Goal: Use online tool/utility: Utilize a website feature to perform a specific function

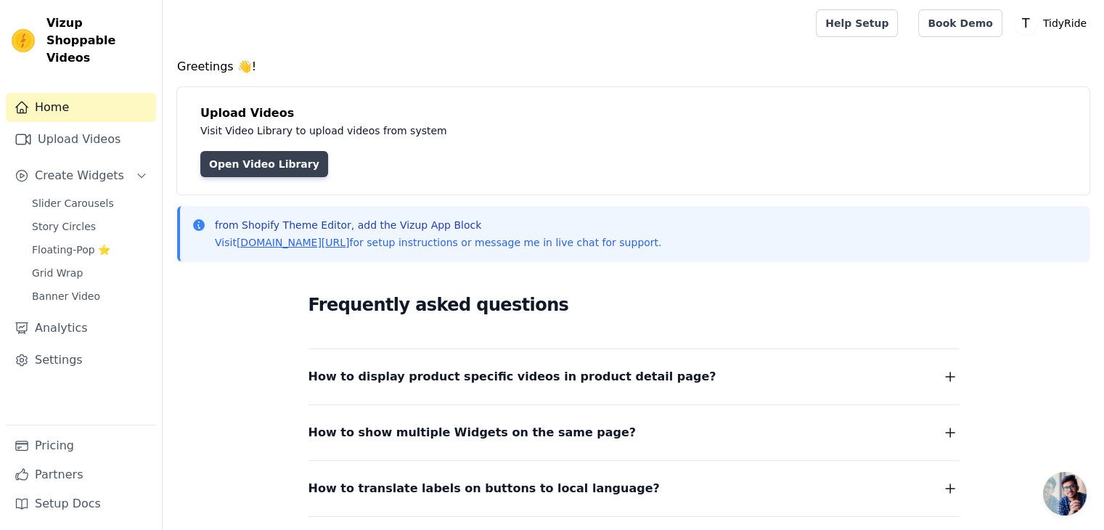
click at [222, 158] on link "Open Video Library" at bounding box center [264, 164] width 128 height 26
click at [267, 163] on link "Open Video Library" at bounding box center [264, 164] width 128 height 26
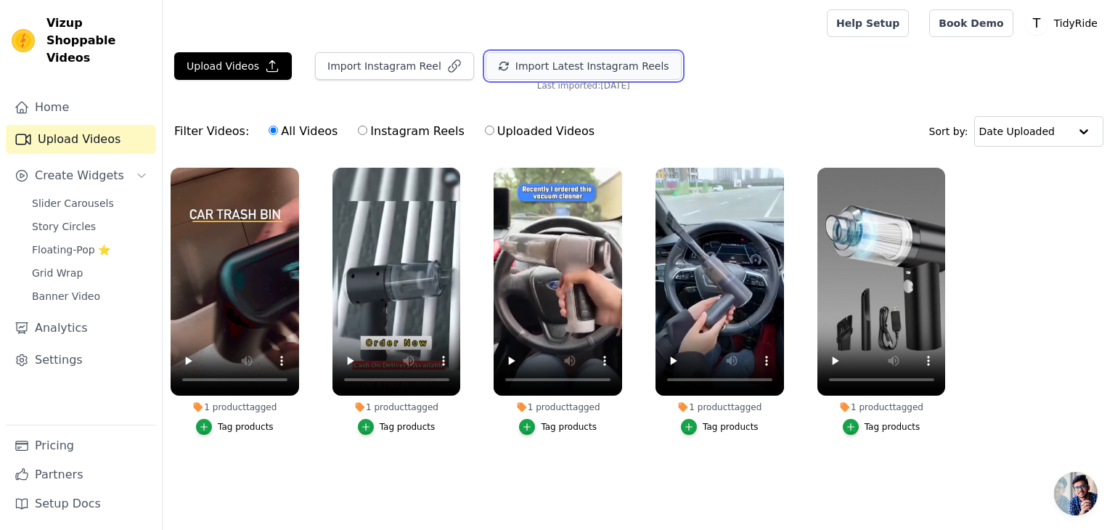
click at [523, 62] on button "Import Latest Instagram Reels" at bounding box center [584, 66] width 196 height 28
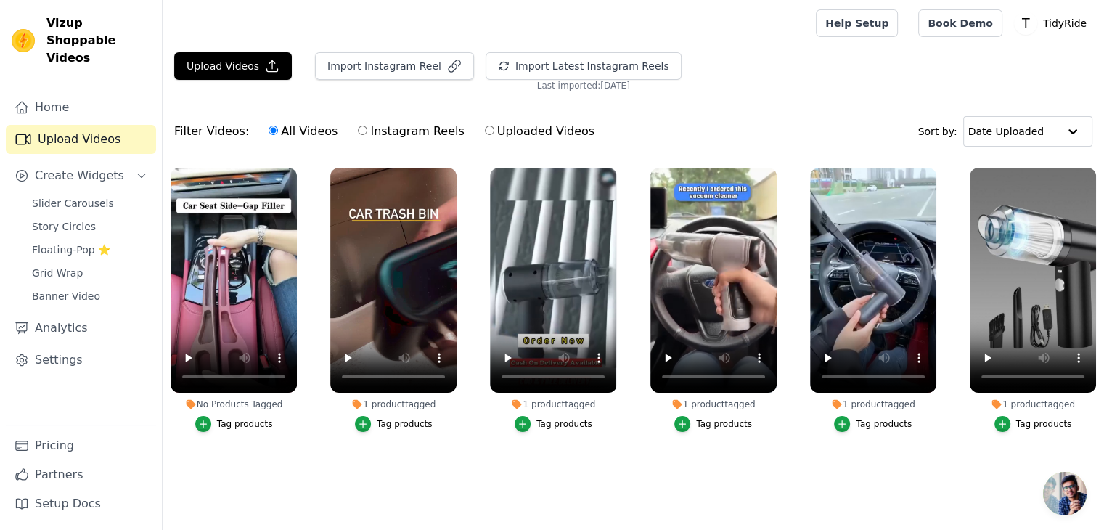
click at [207, 414] on li "No Products Tagged Tag products" at bounding box center [234, 300] width 126 height 264
click at [208, 425] on icon "button" at bounding box center [203, 424] width 10 height 10
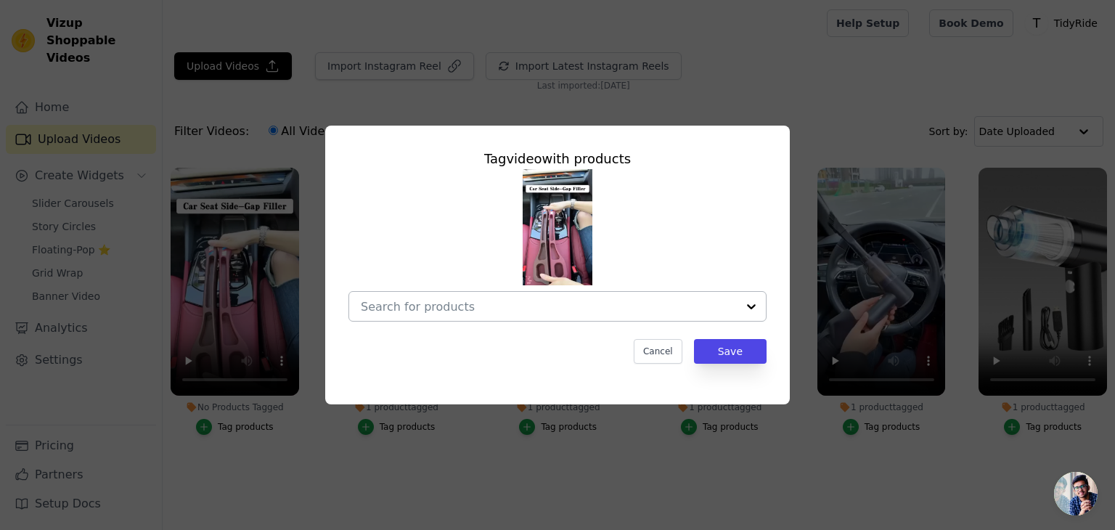
click at [753, 301] on div at bounding box center [751, 306] width 29 height 29
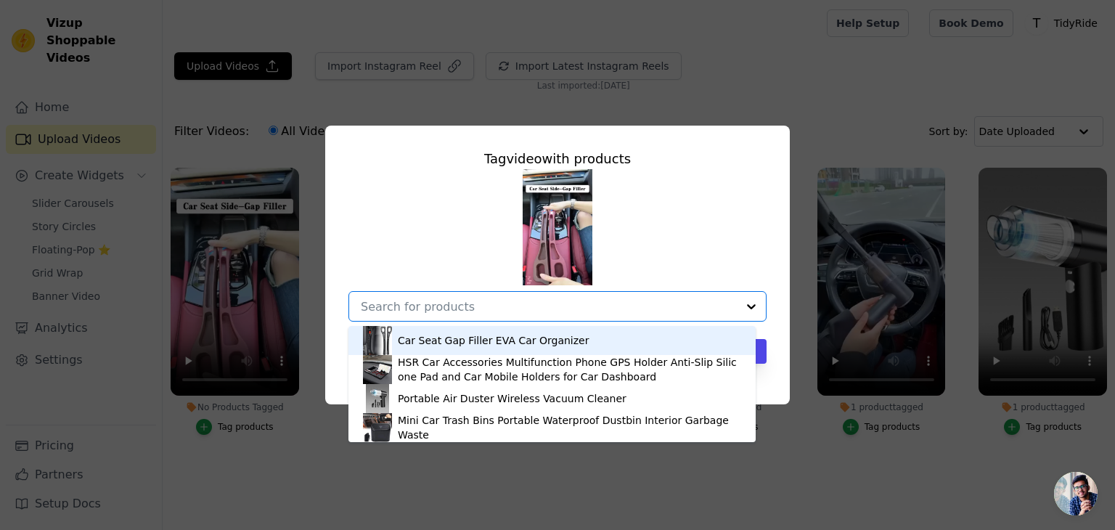
click at [523, 343] on div "Car Seat Gap Filler EVA Car Organizer" at bounding box center [493, 340] width 191 height 15
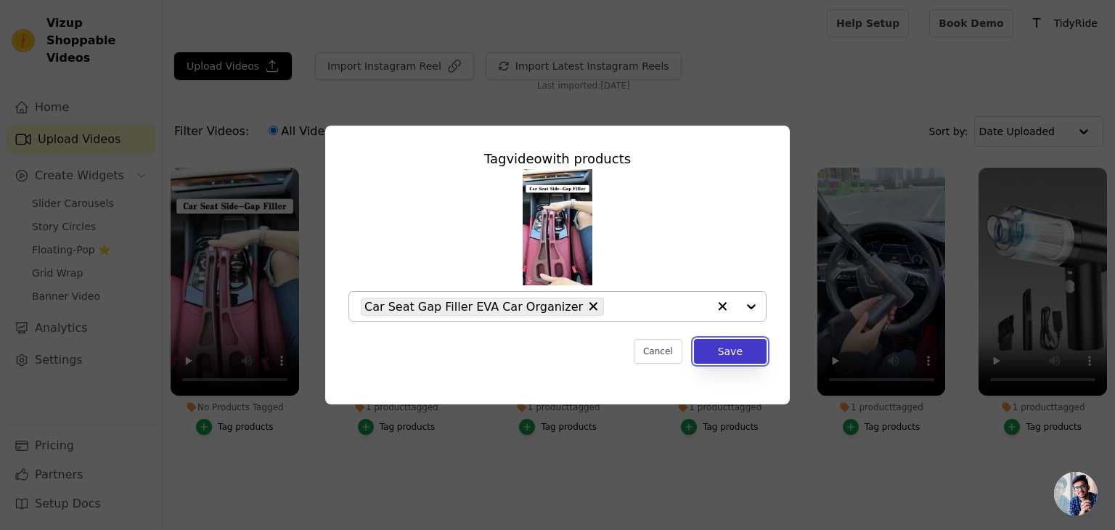
click at [744, 346] on button "Save" at bounding box center [730, 351] width 73 height 25
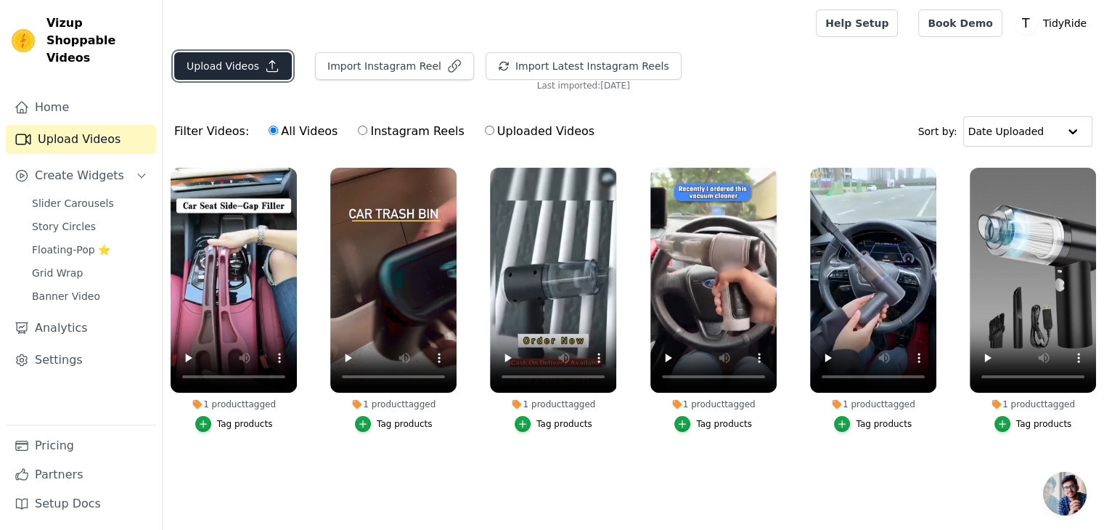
click at [207, 64] on button "Upload Videos" at bounding box center [233, 66] width 118 height 28
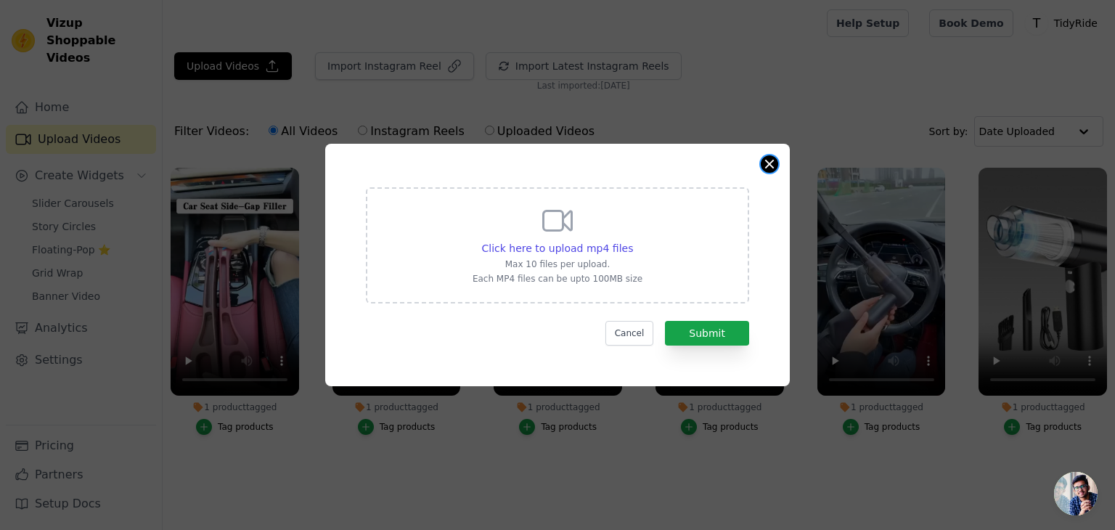
click at [769, 158] on button "Close modal" at bounding box center [769, 163] width 17 height 17
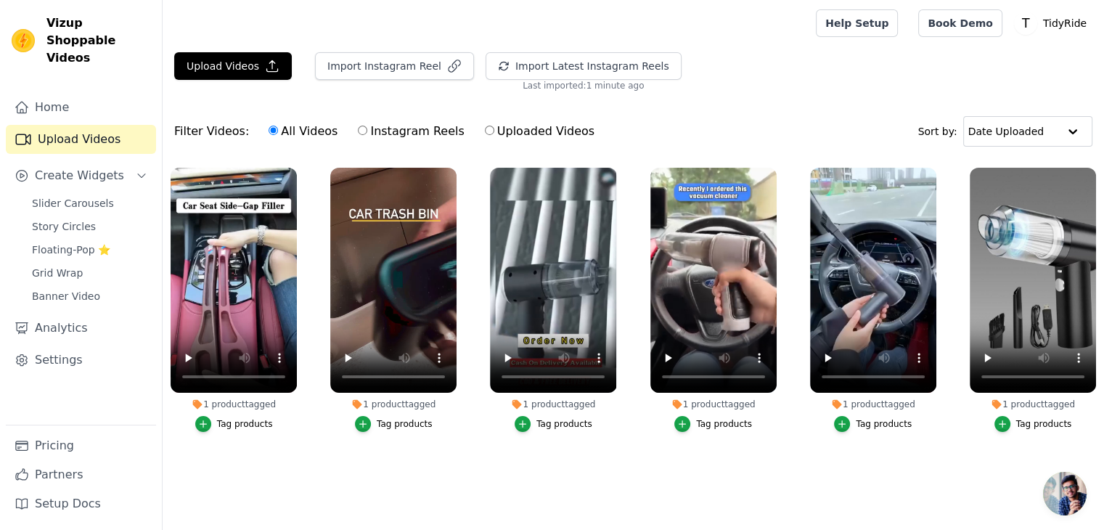
scroll to position [4, 0]
click at [358, 126] on input "Instagram Reels" at bounding box center [362, 130] width 9 height 9
radio input "true"
click at [268, 122] on label "All Videos" at bounding box center [303, 131] width 70 height 19
click at [269, 126] on input "All Videos" at bounding box center [273, 130] width 9 height 9
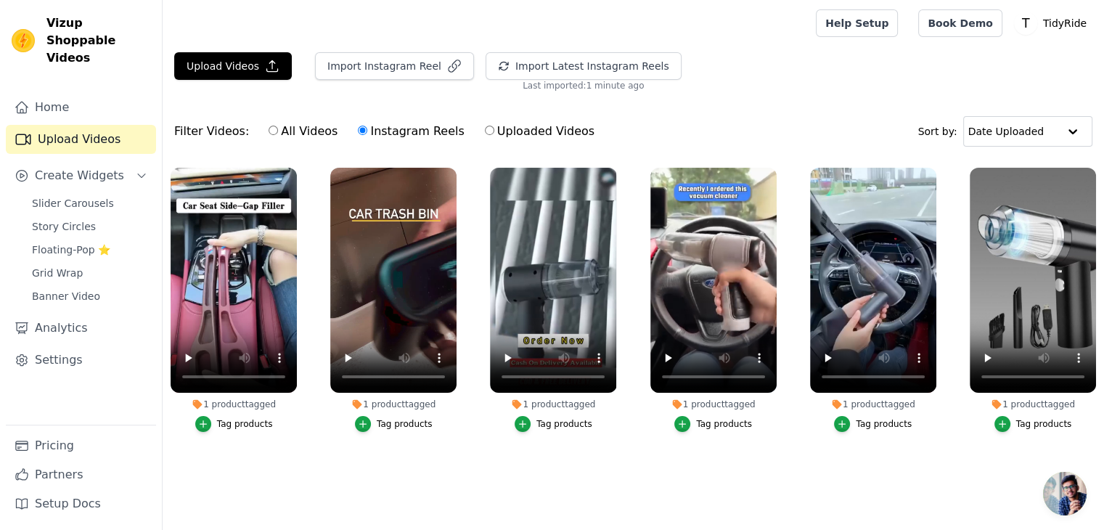
radio input "true"
click at [68, 196] on span "Slider Carousels" at bounding box center [73, 203] width 82 height 15
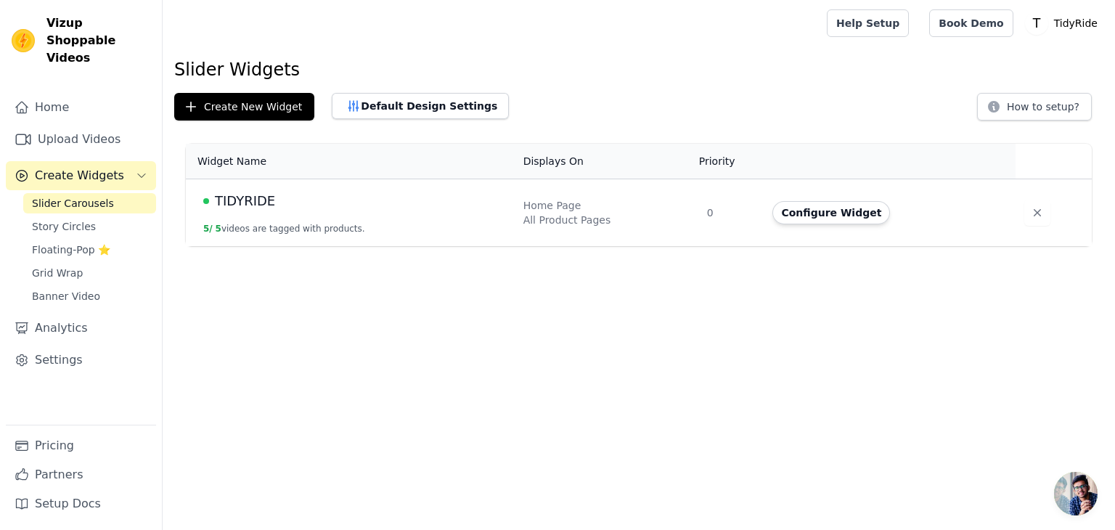
click at [198, 197] on td "TIDYRIDE 5 / 5 videos are tagged with products." at bounding box center [350, 213] width 329 height 68
click at [808, 215] on button "Configure Widget" at bounding box center [832, 212] width 118 height 23
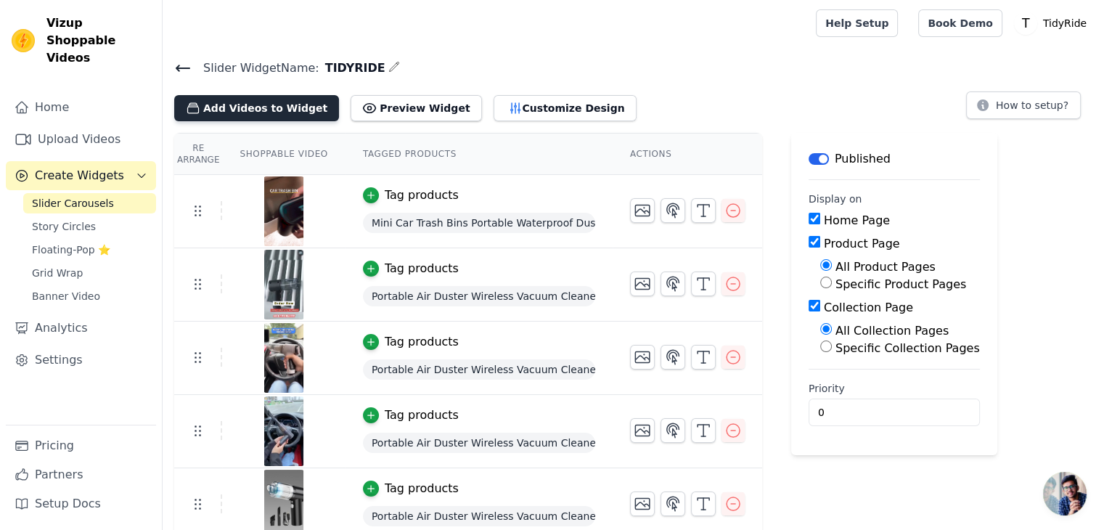
click at [222, 103] on button "Add Videos to Widget" at bounding box center [256, 108] width 165 height 26
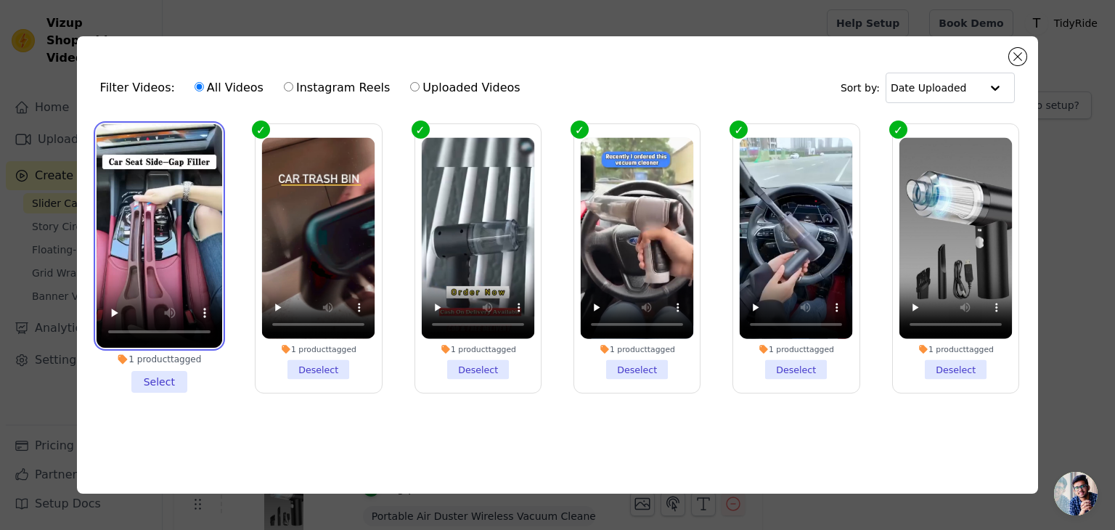
click at [189, 129] on video at bounding box center [160, 236] width 126 height 224
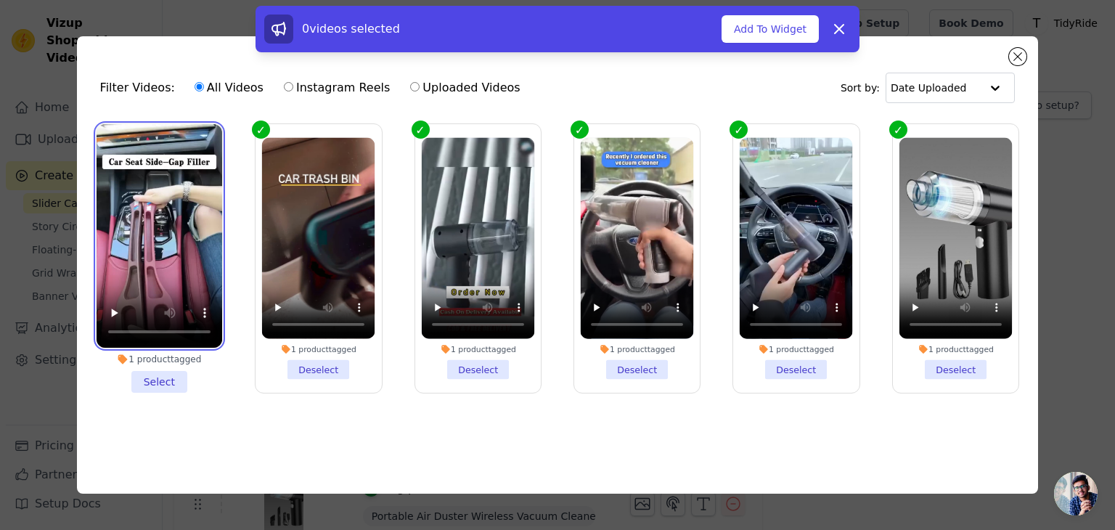
click at [189, 129] on video at bounding box center [160, 236] width 126 height 224
click at [155, 380] on li "1 product tagged Select" at bounding box center [160, 258] width 126 height 269
click at [0, 0] on input "1 product tagged Select" at bounding box center [0, 0] width 0 height 0
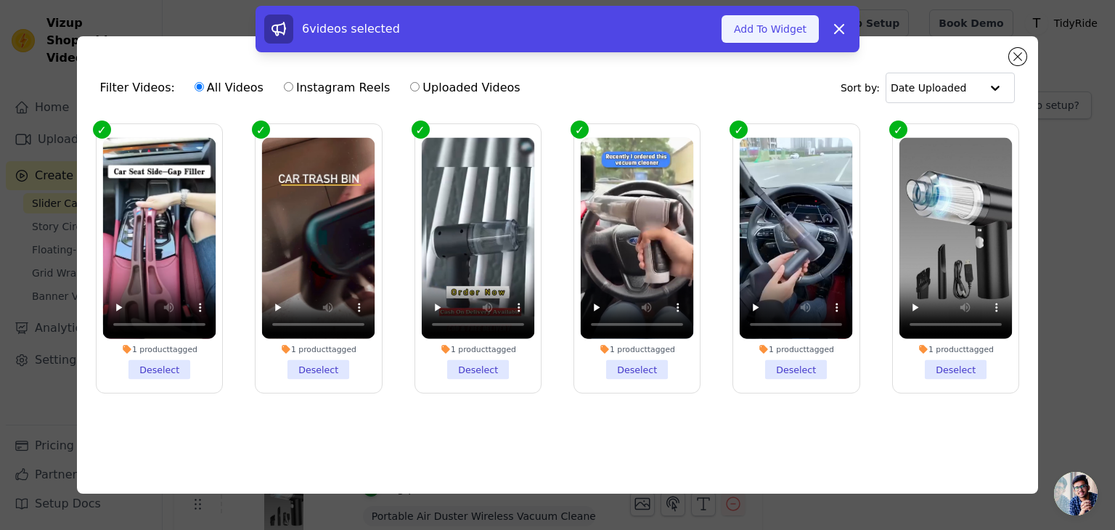
click at [741, 33] on button "Add To Widget" at bounding box center [770, 29] width 97 height 28
